Goal: Information Seeking & Learning: Learn about a topic

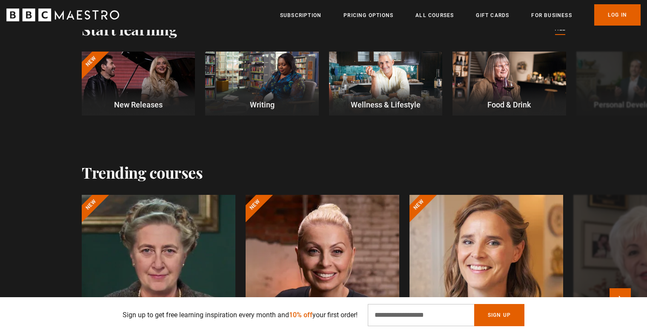
click at [492, 268] on div at bounding box center [486, 296] width 169 height 225
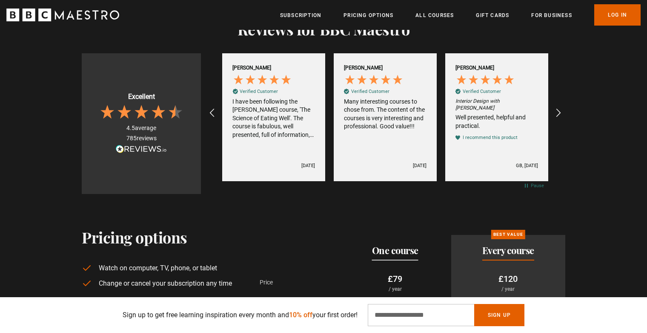
scroll to position [1669, 0]
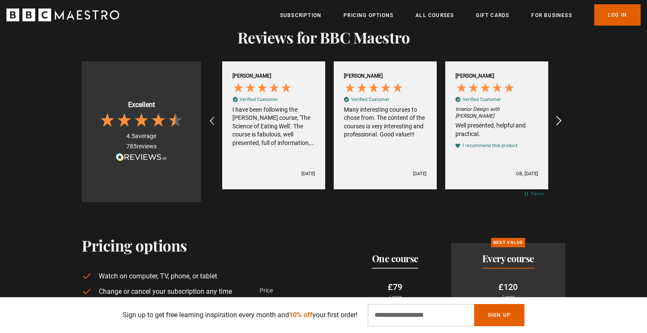
click at [557, 115] on icon "REVIEWS.io Carousel Scroll Right" at bounding box center [559, 121] width 12 height 12
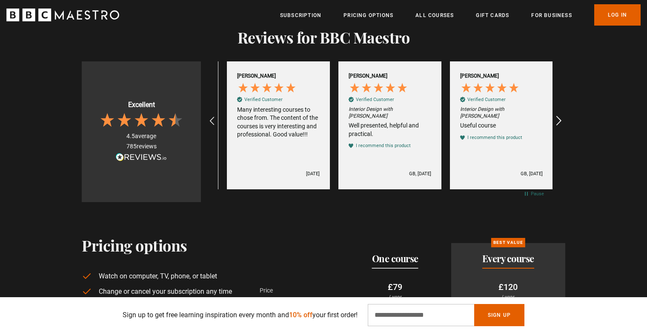
scroll to position [0, 112]
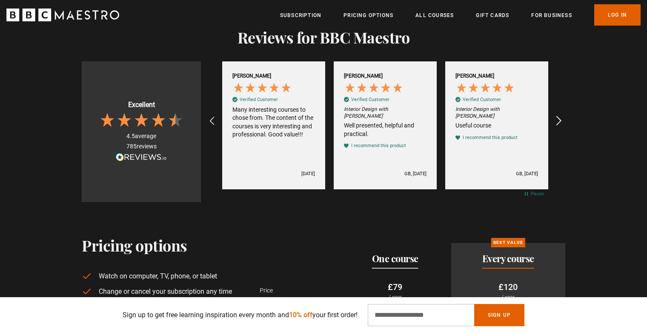
click at [557, 115] on icon "REVIEWS.io Carousel Scroll Right" at bounding box center [559, 121] width 12 height 12
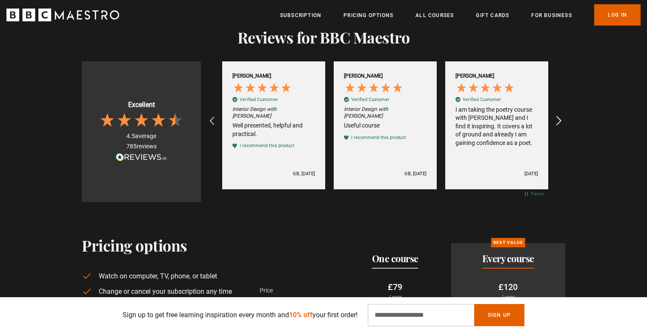
click at [557, 115] on icon "REVIEWS.io Carousel Scroll Right" at bounding box center [559, 121] width 12 height 12
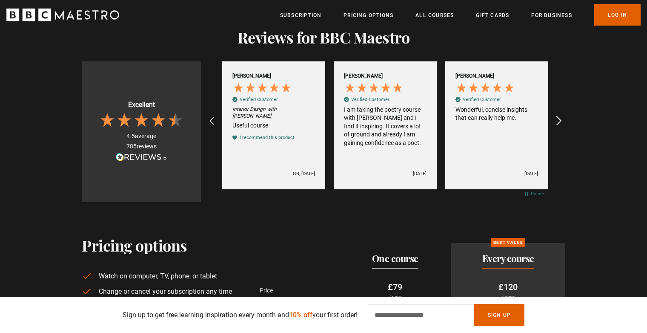
click at [557, 115] on icon "REVIEWS.io Carousel Scroll Right" at bounding box center [559, 121] width 12 height 12
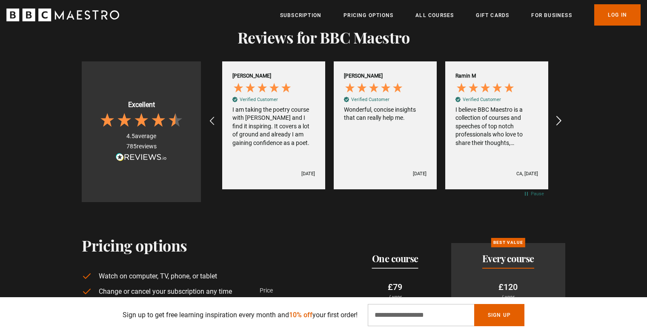
click at [557, 115] on icon "REVIEWS.io Carousel Scroll Right" at bounding box center [559, 121] width 12 height 12
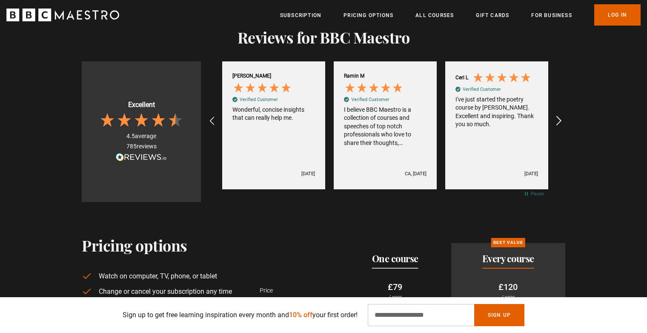
click at [557, 115] on icon "REVIEWS.io Carousel Scroll Right" at bounding box center [559, 121] width 12 height 12
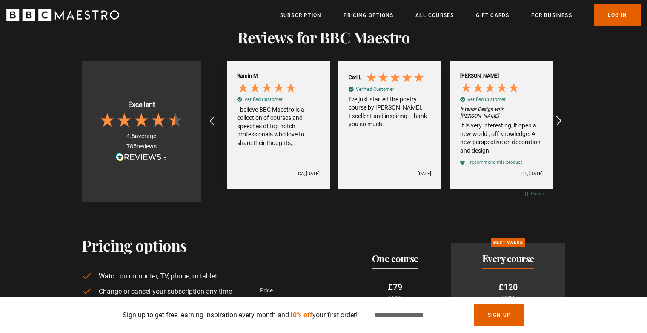
scroll to position [0, 670]
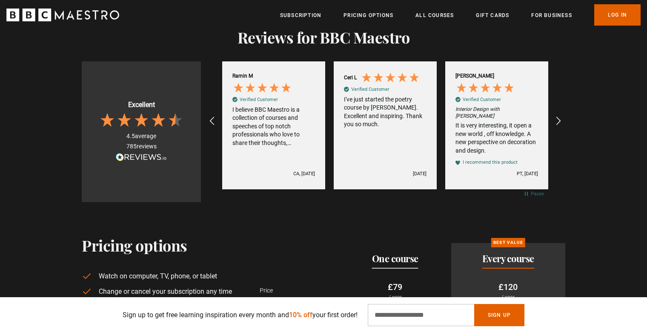
click at [518, 121] on div "It is very interesting, it open a new world , off knowledge. A new perspective …" at bounding box center [497, 137] width 83 height 33
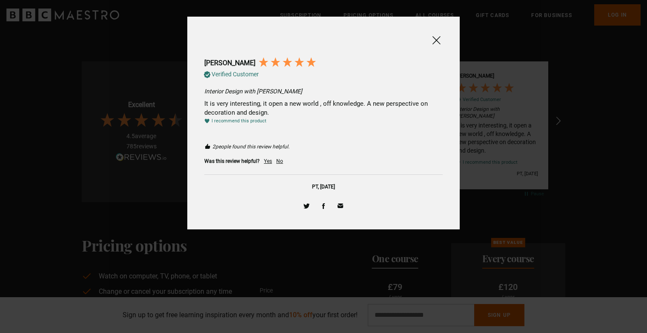
click at [511, 114] on div at bounding box center [323, 166] width 647 height 333
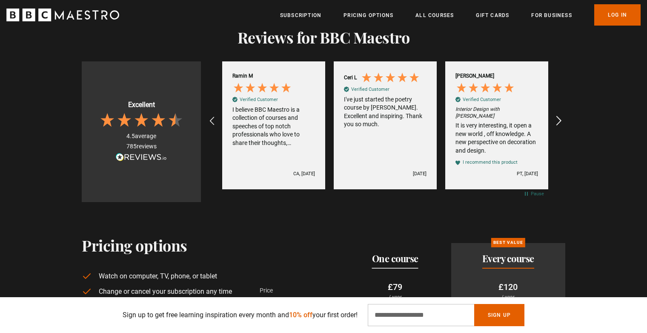
click at [560, 115] on icon "REVIEWS.io Carousel Scroll Right" at bounding box center [559, 121] width 12 height 12
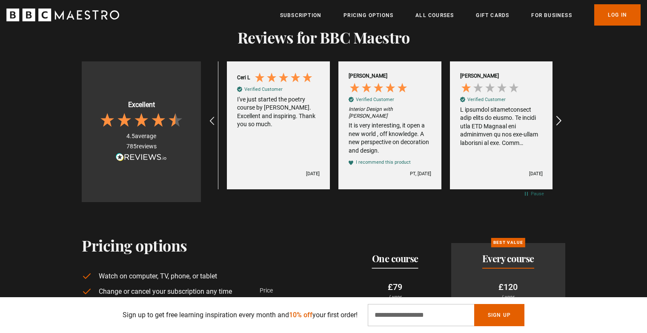
scroll to position [0, 781]
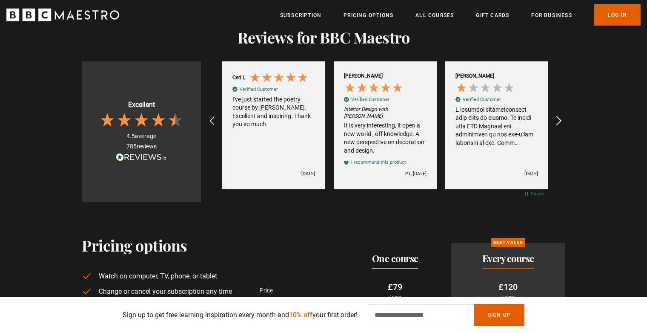
click at [560, 115] on icon "REVIEWS.io Carousel Scroll Right" at bounding box center [559, 121] width 12 height 12
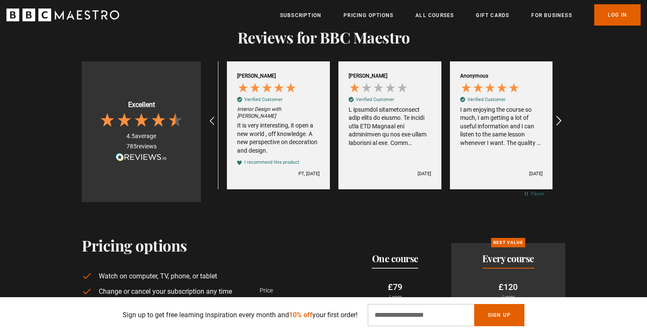
scroll to position [0, 893]
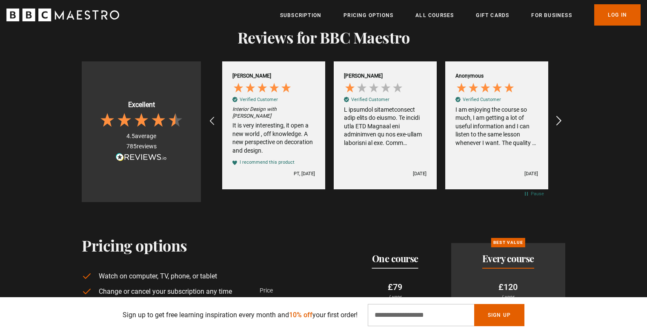
click at [560, 115] on icon "REVIEWS.io Carousel Scroll Right" at bounding box center [559, 121] width 12 height 12
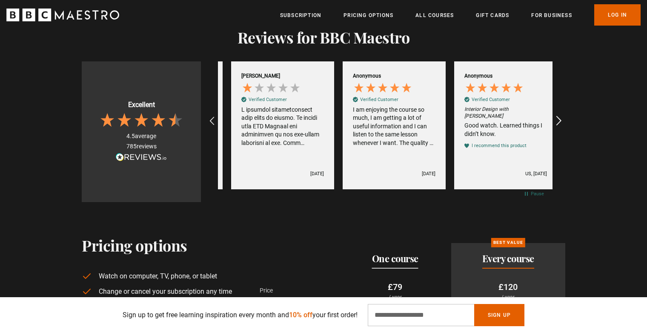
scroll to position [0, 1004]
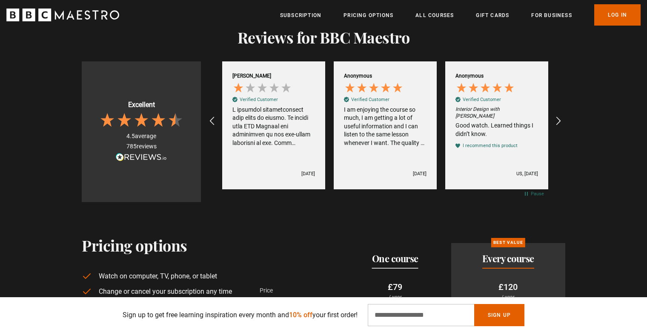
click at [496, 121] on div "Good watch. Learned things I didn’t know." at bounding box center [497, 129] width 83 height 17
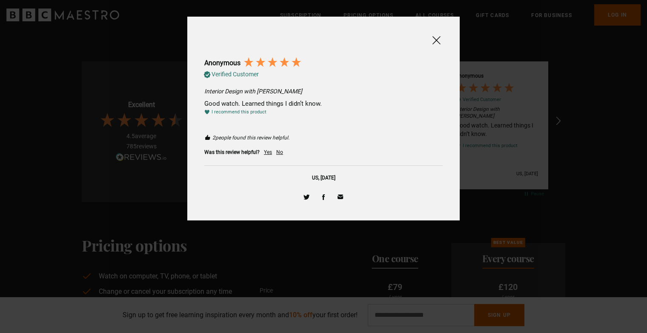
click at [265, 150] on div "Yes" at bounding box center [268, 152] width 8 height 7
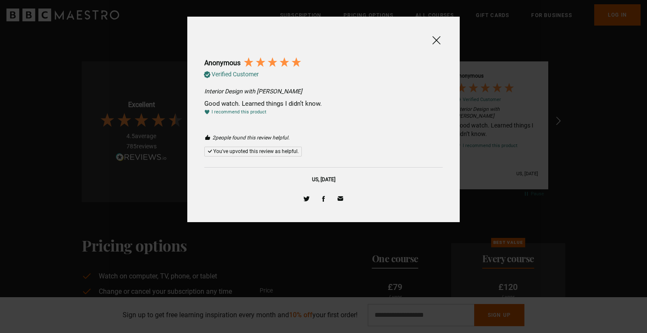
click at [466, 114] on div at bounding box center [323, 166] width 647 height 333
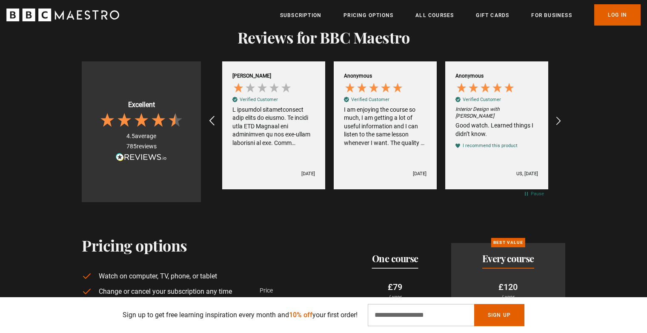
click at [210, 115] on icon "REVIEWS.io Carousel Scroll Left" at bounding box center [212, 121] width 12 height 12
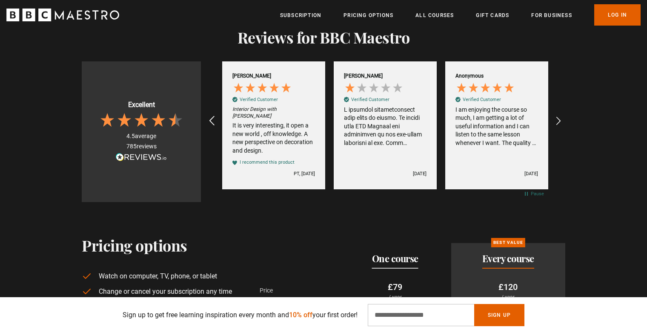
click at [210, 115] on icon "REVIEWS.io Carousel Scroll Left" at bounding box center [212, 121] width 12 height 12
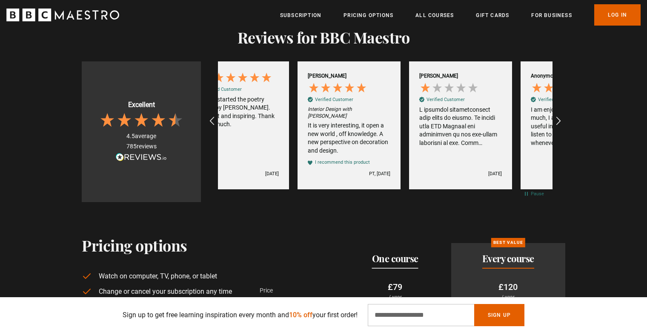
scroll to position [0, 781]
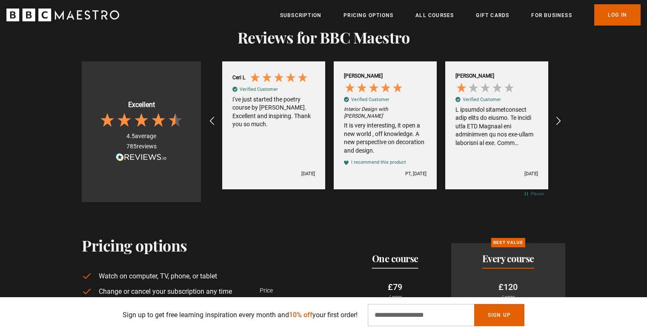
click at [354, 123] on div "It is very interesting, it open a new world , off knowledge. A new perspective …" at bounding box center [385, 137] width 83 height 33
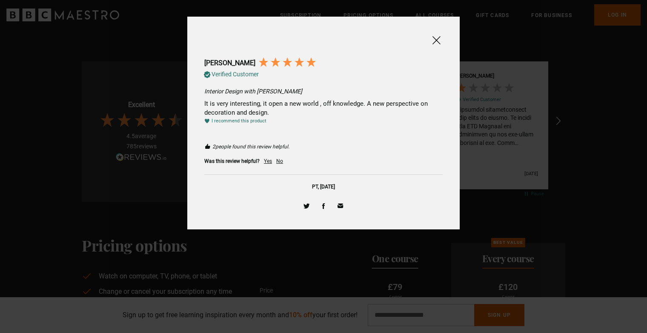
click at [265, 161] on div "Yes" at bounding box center [268, 161] width 8 height 7
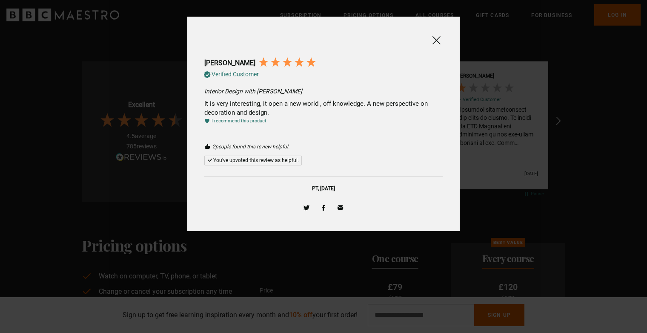
click at [495, 124] on div at bounding box center [323, 166] width 647 height 333
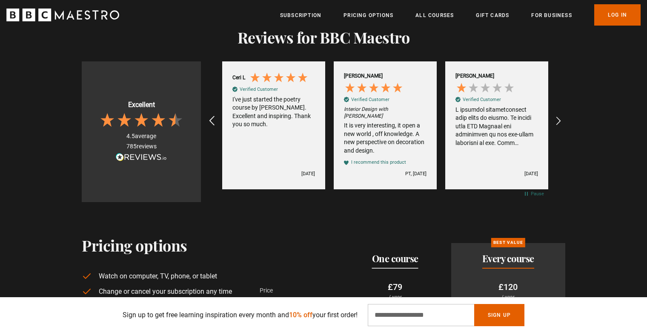
click at [214, 115] on icon "REVIEWS.io Carousel Scroll Left" at bounding box center [212, 121] width 12 height 12
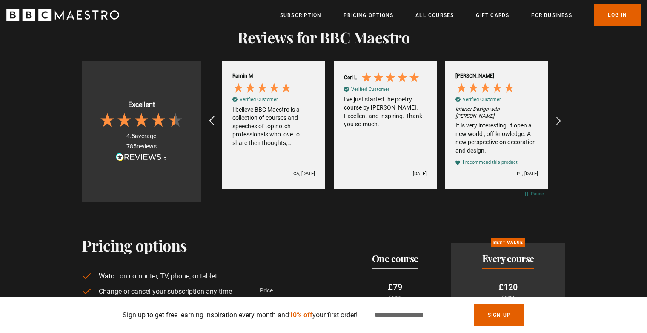
click at [214, 115] on icon "REVIEWS.io Carousel Scroll Left" at bounding box center [212, 121] width 12 height 12
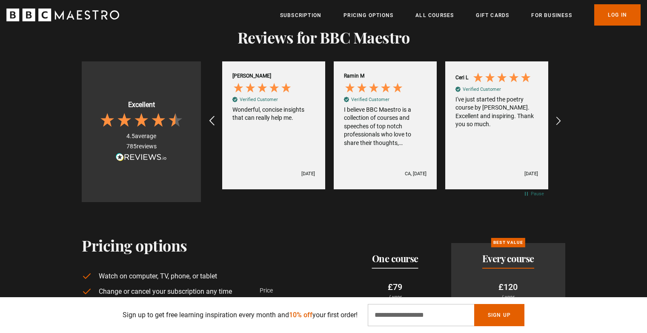
click at [214, 115] on icon "REVIEWS.io Carousel Scroll Left" at bounding box center [212, 121] width 12 height 12
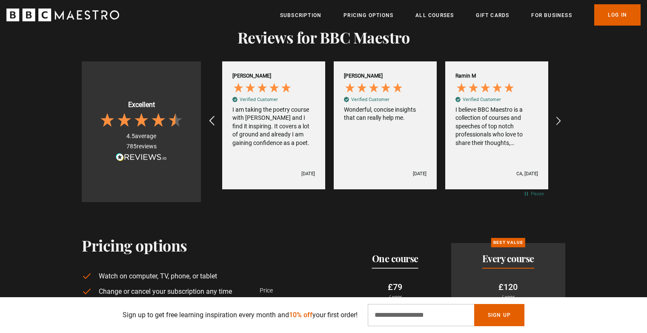
click at [214, 115] on icon "REVIEWS.io Carousel Scroll Left" at bounding box center [212, 121] width 12 height 12
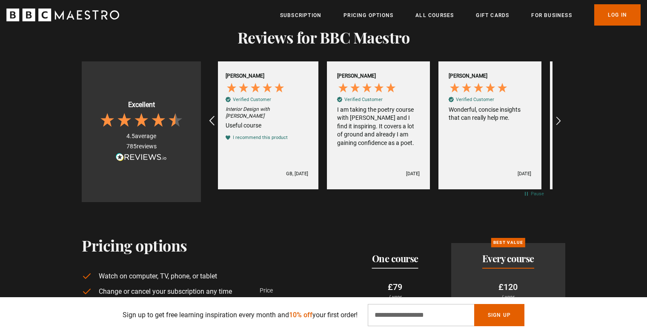
scroll to position [0, 335]
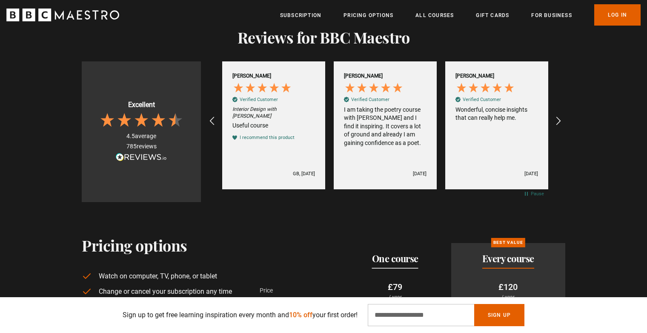
click at [274, 121] on div "Useful course" at bounding box center [274, 125] width 83 height 9
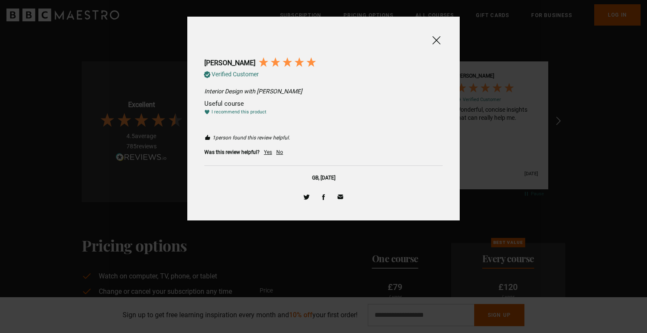
click at [265, 151] on div "Yes" at bounding box center [268, 152] width 8 height 7
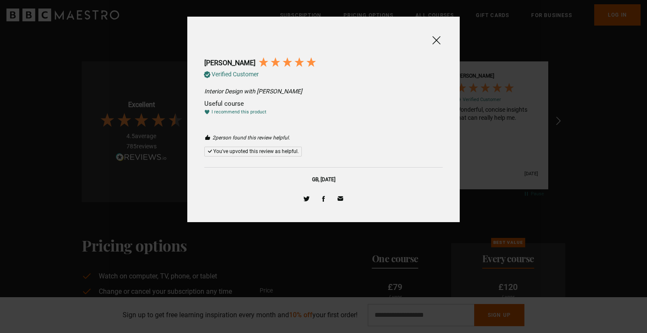
click at [456, 130] on div "[PERSON_NAME] Verified Customer Interior Design with [PERSON_NAME] Useful cours…" at bounding box center [323, 119] width 273 height 205
drag, startPoint x: 532, startPoint y: 170, endPoint x: 525, endPoint y: 163, distance: 9.3
click at [532, 169] on div at bounding box center [323, 166] width 647 height 333
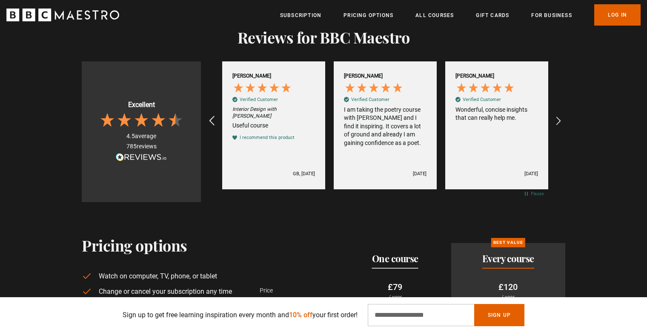
click at [213, 115] on icon "REVIEWS.io Carousel Scroll Left" at bounding box center [212, 121] width 12 height 12
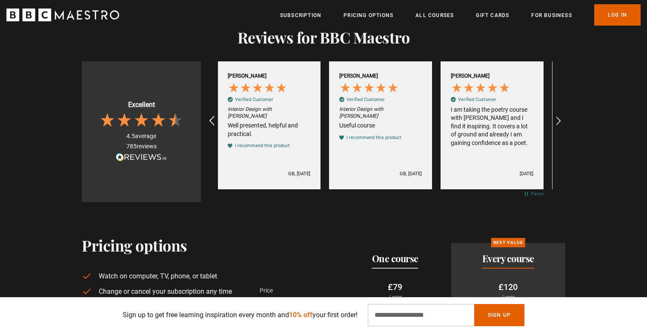
scroll to position [0, 223]
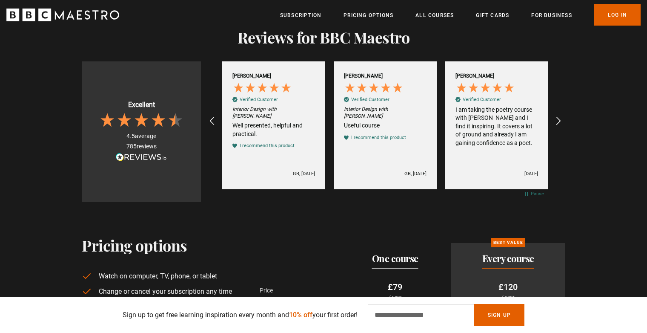
click at [261, 121] on div "Well presented, helpful and practical." at bounding box center [274, 129] width 83 height 17
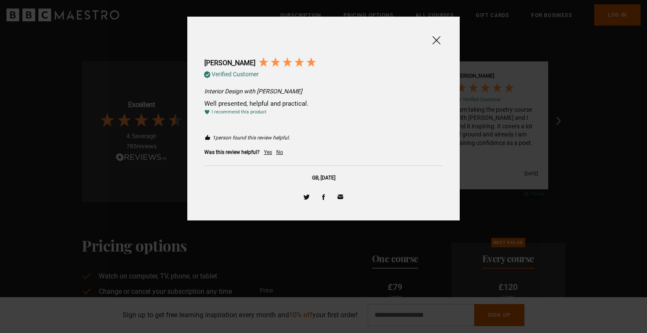
click at [272, 151] on div "Yes No" at bounding box center [275, 152] width 23 height 10
click at [269, 152] on div "Yes" at bounding box center [268, 152] width 8 height 7
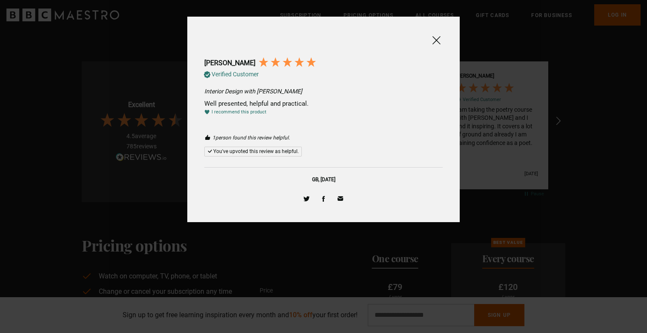
click at [474, 128] on div at bounding box center [323, 166] width 647 height 333
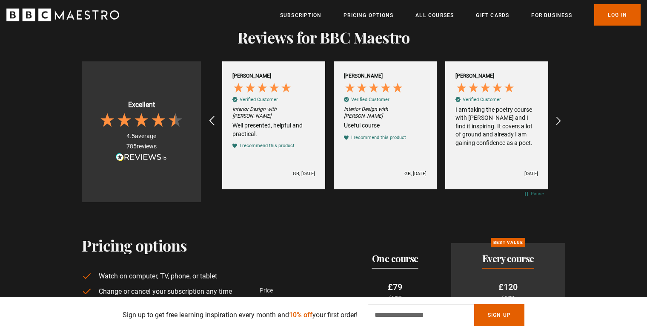
click at [213, 115] on icon "REVIEWS.io Carousel Scroll Left" at bounding box center [212, 121] width 12 height 12
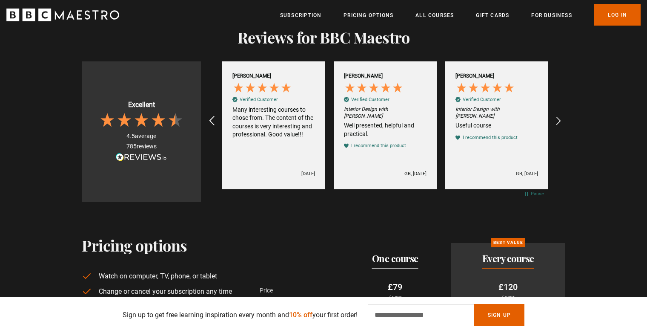
click at [212, 115] on icon "REVIEWS.io Carousel Scroll Left" at bounding box center [212, 121] width 12 height 12
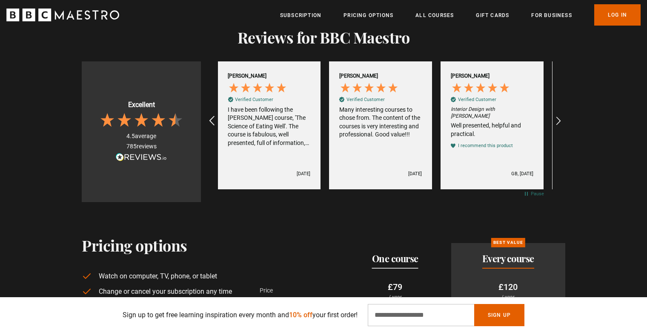
scroll to position [0, 0]
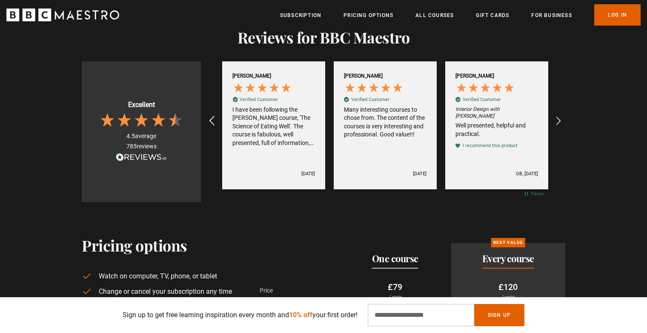
click at [212, 115] on icon "REVIEWS.io Carousel Scroll Left" at bounding box center [212, 121] width 12 height 12
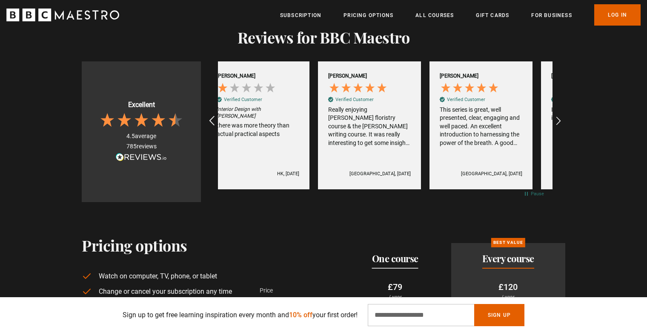
click at [212, 115] on icon "REVIEWS.io Carousel Scroll Left" at bounding box center [212, 121] width 12 height 12
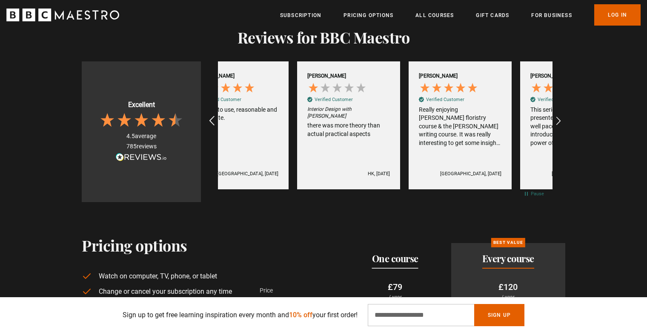
scroll to position [0, 1674]
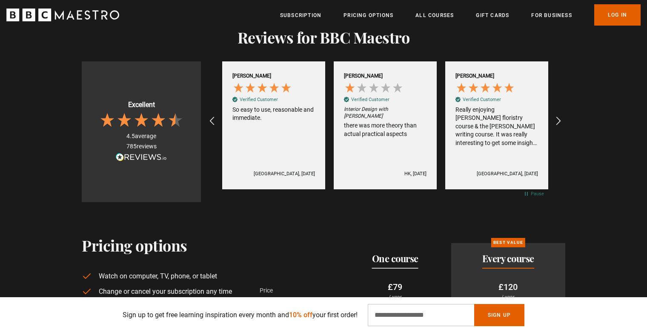
click at [378, 121] on div "there was more theory than actual practical aspects" at bounding box center [385, 129] width 83 height 17
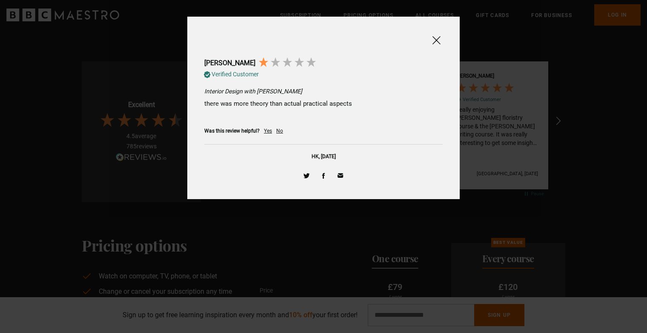
click at [281, 130] on div "No" at bounding box center [279, 130] width 7 height 7
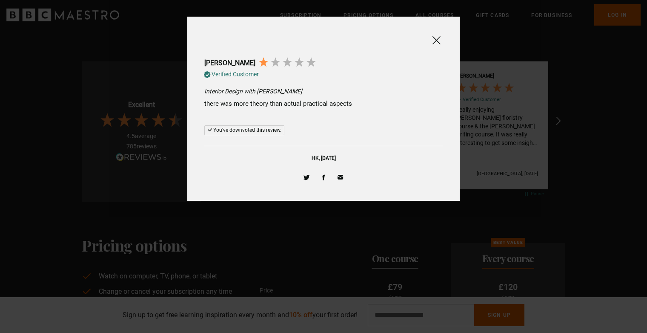
click at [436, 40] on span at bounding box center [436, 40] width 10 height 11
